Goal: Book appointment/travel/reservation

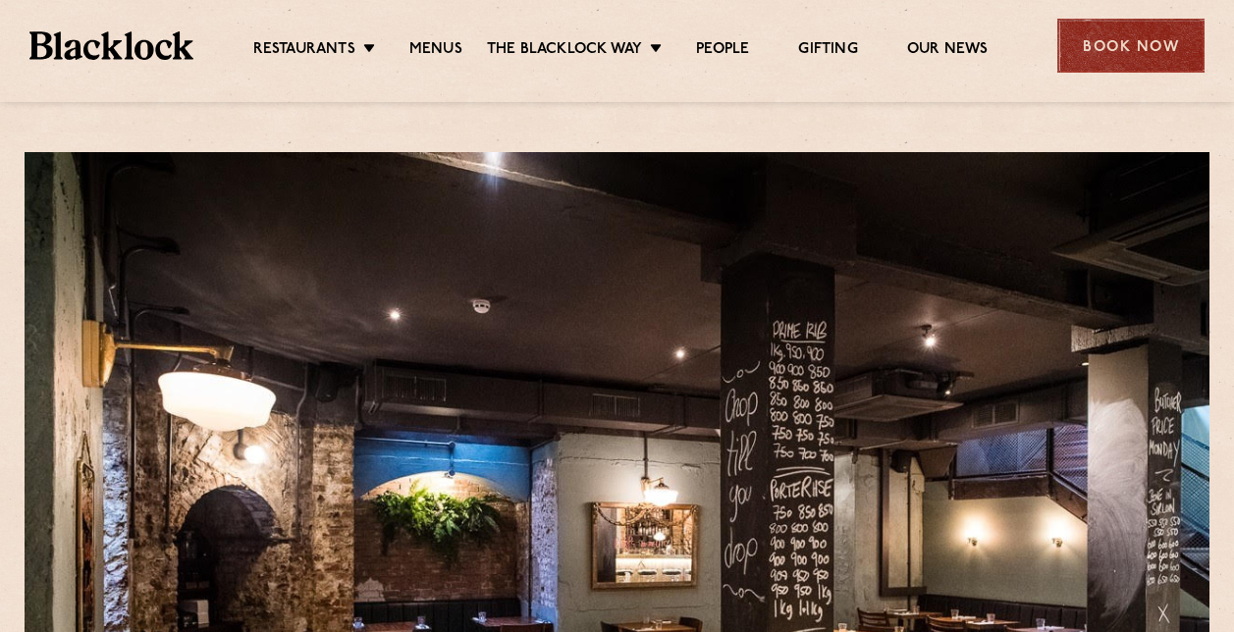
click at [1154, 62] on div "Book Now" at bounding box center [1130, 46] width 147 height 54
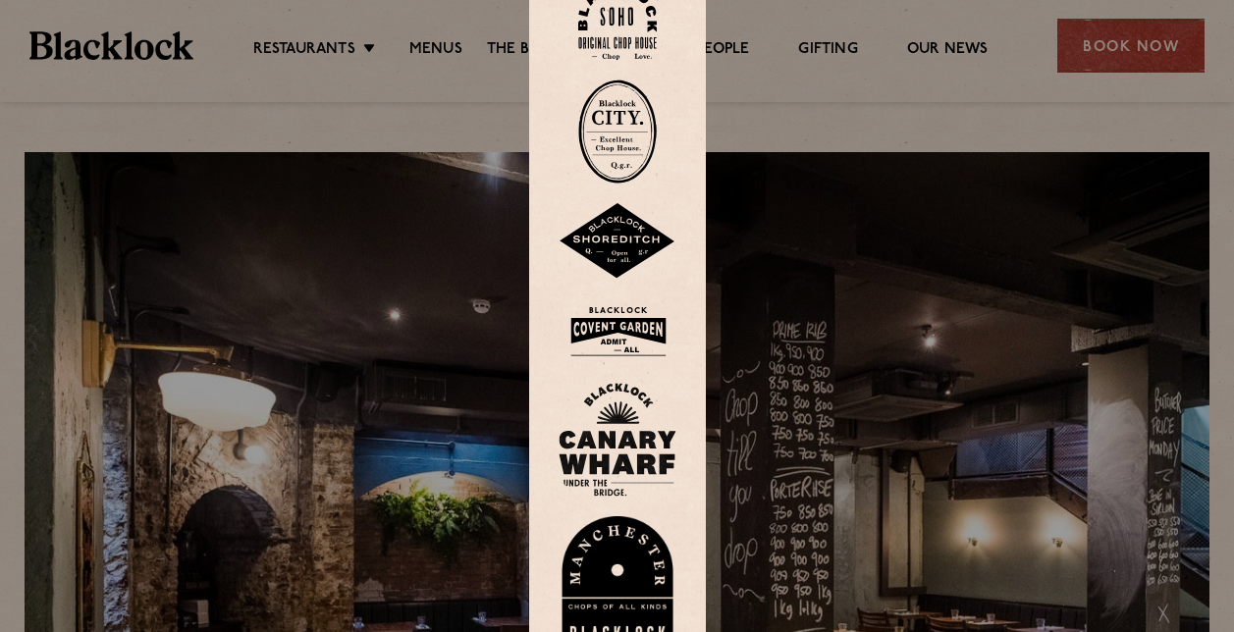
click at [609, 126] on img at bounding box center [617, 132] width 79 height 104
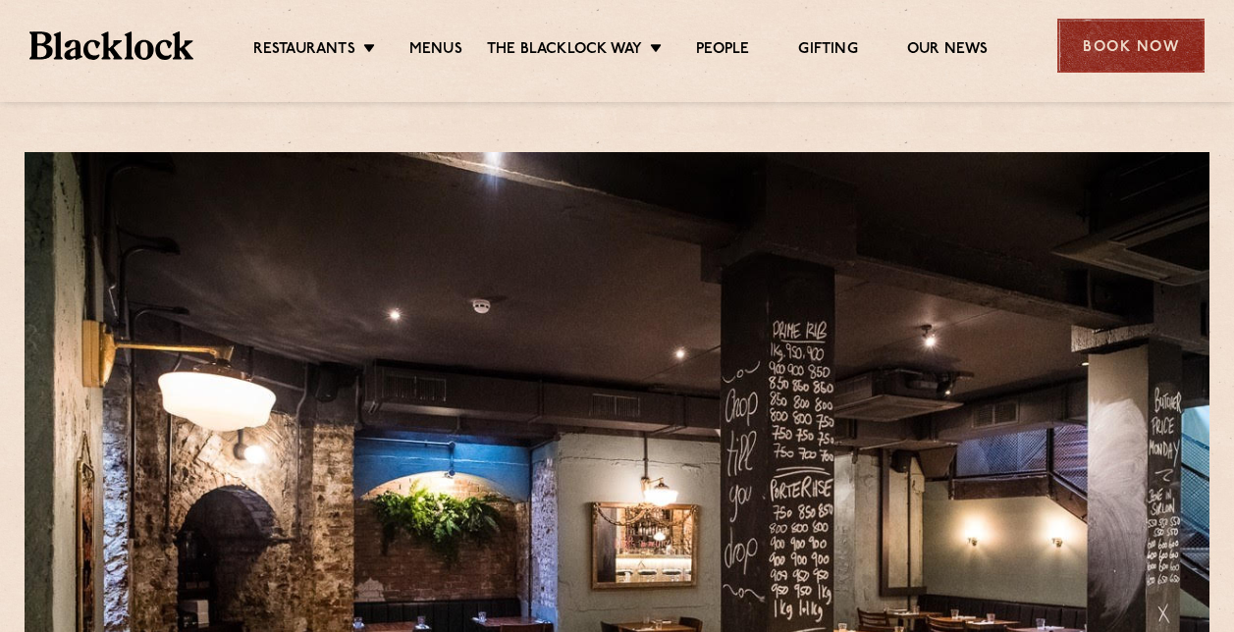
click at [1138, 43] on div "Book Now" at bounding box center [1130, 46] width 147 height 54
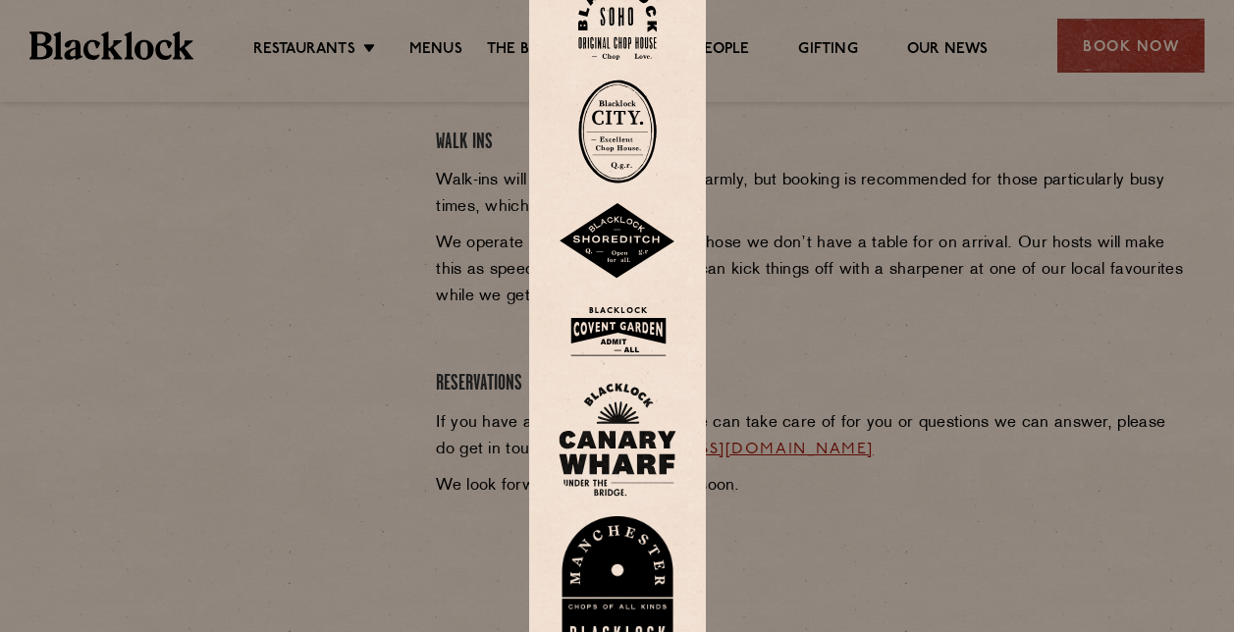
scroll to position [492, 0]
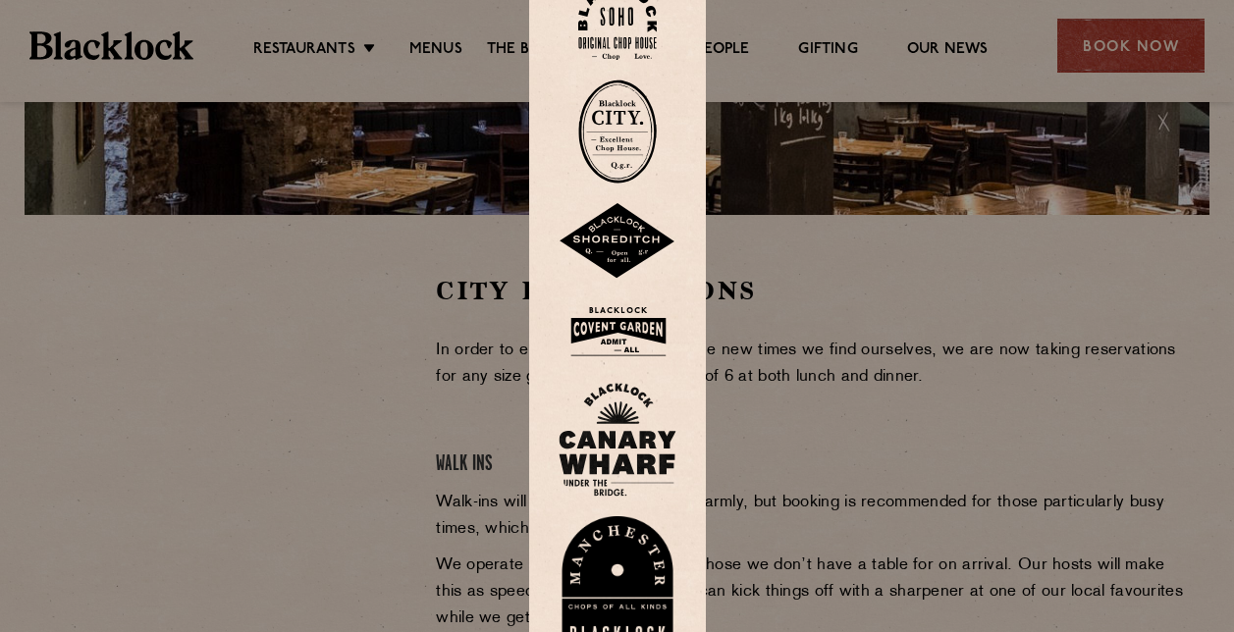
click at [938, 320] on div at bounding box center [617, 316] width 1234 height 632
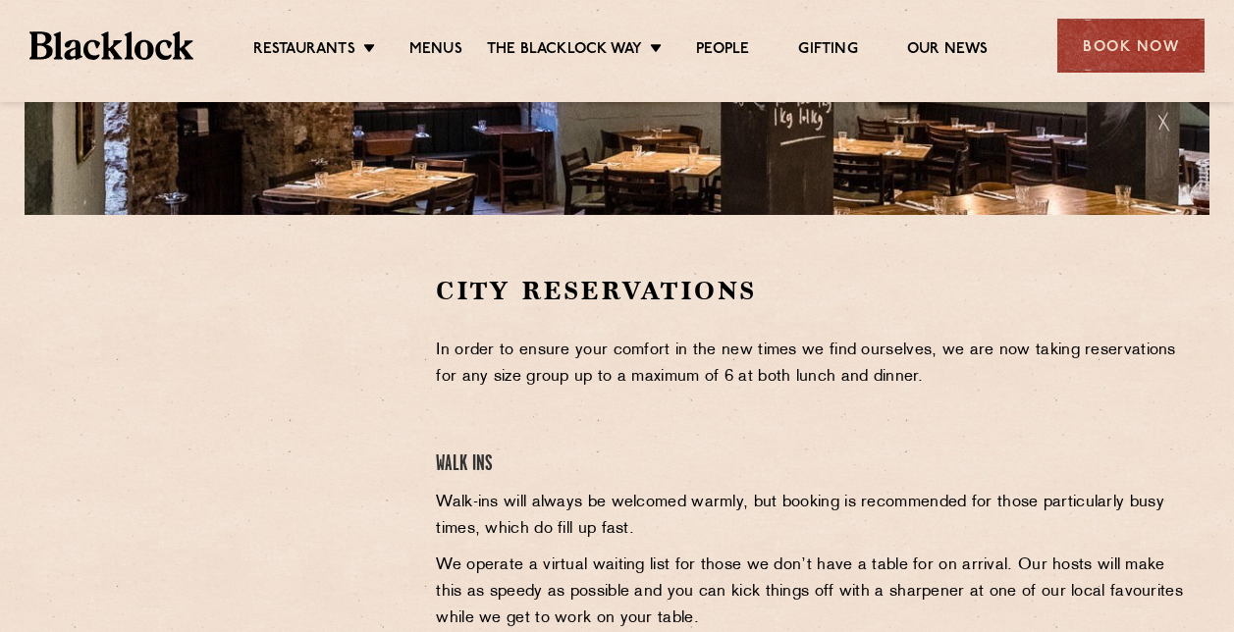
scroll to position [0, 0]
